Goal: Register for event/course

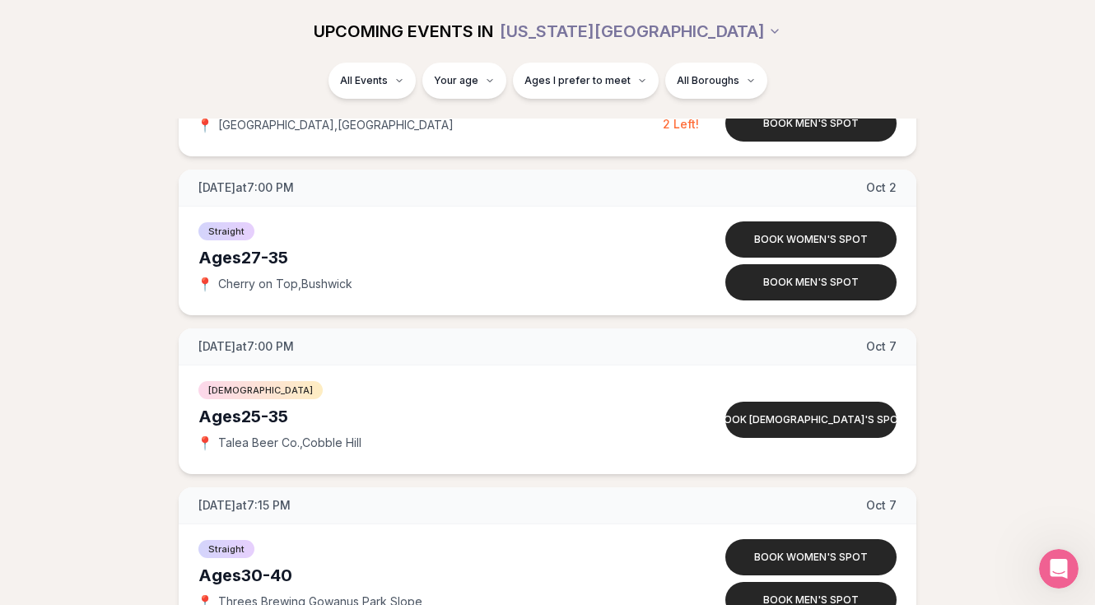
scroll to position [4386, 0]
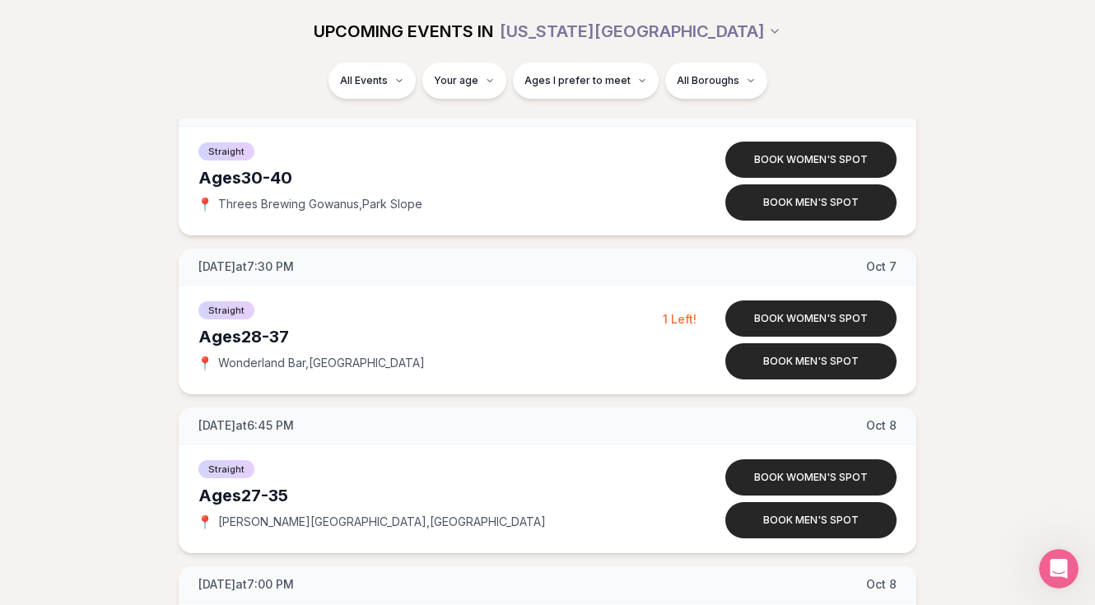
click at [90, 2] on div "UPCOMING EVENTS IN [US_STATE][GEOGRAPHIC_DATA]" at bounding box center [547, 31] width 949 height 63
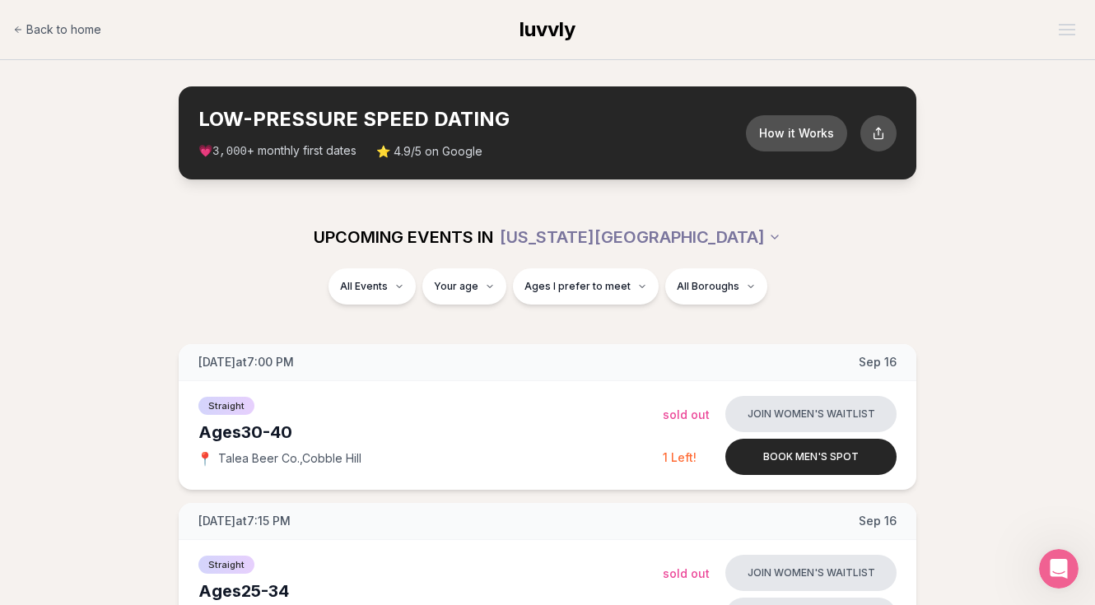
scroll to position [0, 0]
